Goal: Task Accomplishment & Management: Manage account settings

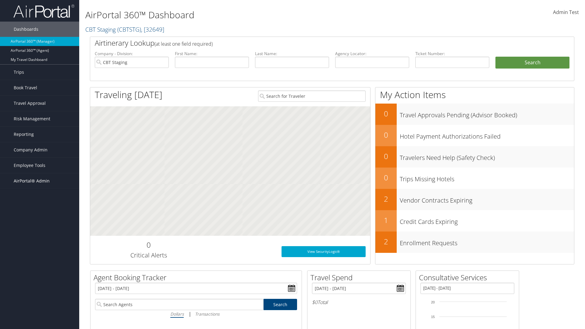
click at [40, 181] on span "AirPortal® Admin" at bounding box center [32, 180] width 36 height 15
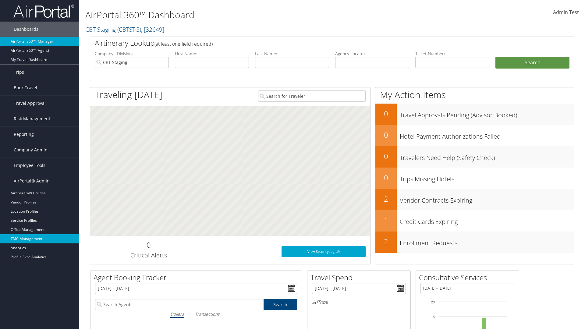
click at [40, 239] on link "TMC Management" at bounding box center [39, 238] width 79 height 9
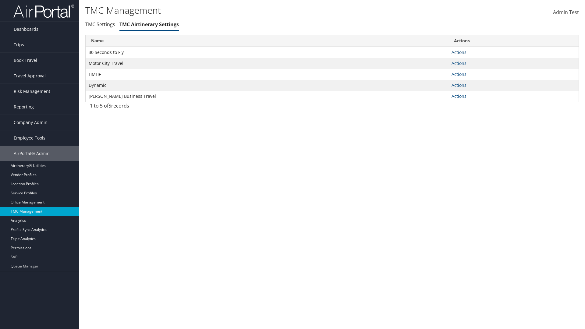
click at [459, 52] on link "Actions" at bounding box center [458, 52] width 15 height 6
click at [436, 82] on link "Manage Air notes" at bounding box center [437, 82] width 56 height 10
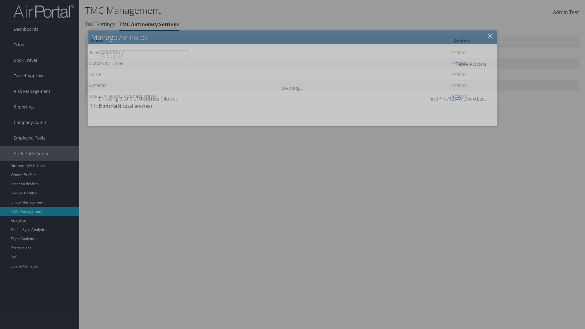
click at [471, 64] on link "Table Actions" at bounding box center [470, 64] width 31 height 7
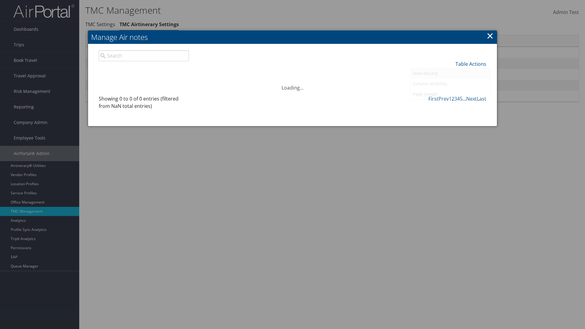
click at [450, 73] on link "New Record" at bounding box center [450, 73] width 80 height 10
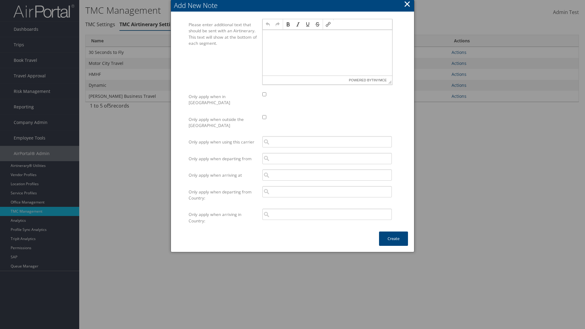
click at [327, 35] on p at bounding box center [327, 35] width 125 height 5
click at [393, 232] on button "Create" at bounding box center [393, 239] width 29 height 14
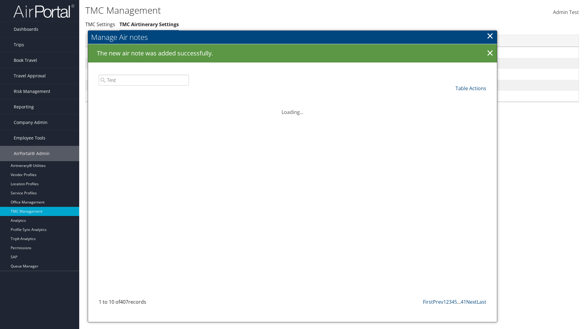
type input "Test"
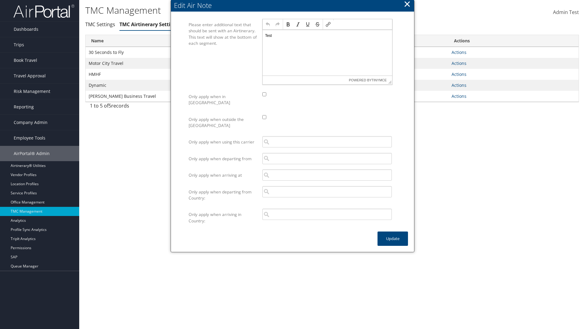
click at [327, 35] on p "Test" at bounding box center [327, 35] width 125 height 5
click at [393, 232] on button "Update" at bounding box center [392, 239] width 30 height 14
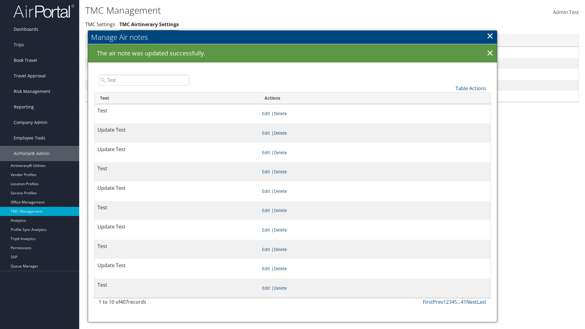
click at [287, 133] on link "Delete" at bounding box center [280, 133] width 13 height 6
